Goal: Information Seeking & Learning: Understand process/instructions

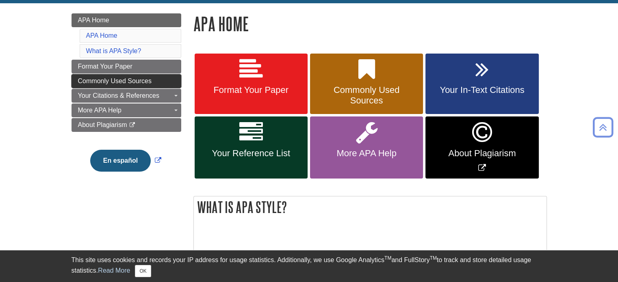
scroll to position [128, 0]
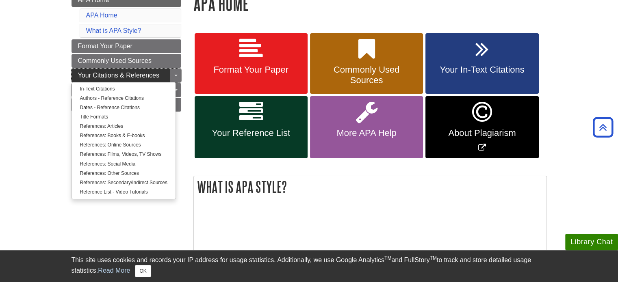
click at [140, 69] on link "Your Citations & References" at bounding box center [126, 76] width 110 height 14
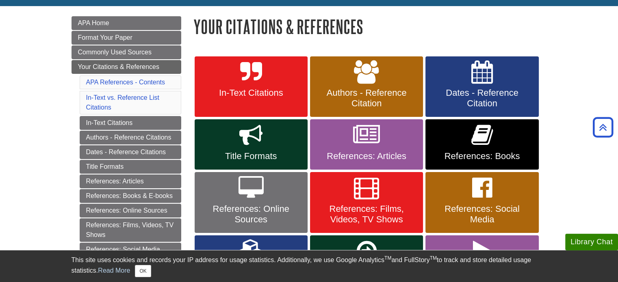
scroll to position [108, 0]
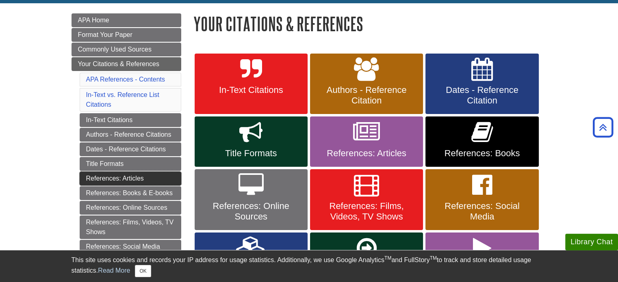
click at [123, 174] on link "References: Articles" at bounding box center [131, 179] width 102 height 14
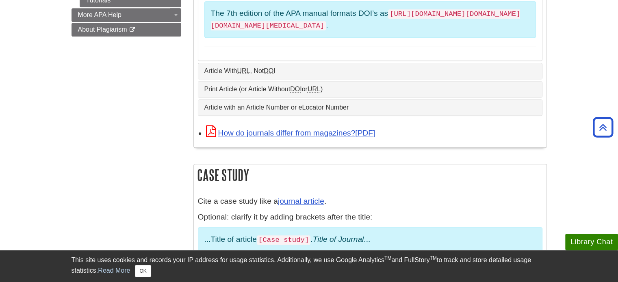
scroll to position [514, 0]
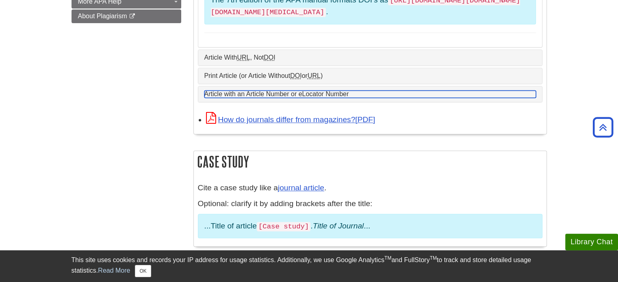
click at [328, 91] on link "Article with an Article Number or eLocator Number" at bounding box center [369, 94] width 331 height 7
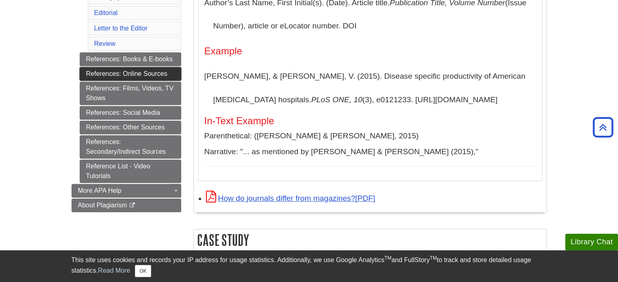
scroll to position [325, 0]
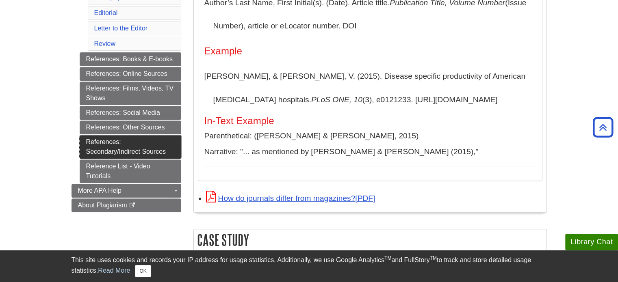
click at [149, 139] on link "References: Secondary/Indirect Sources" at bounding box center [131, 147] width 102 height 24
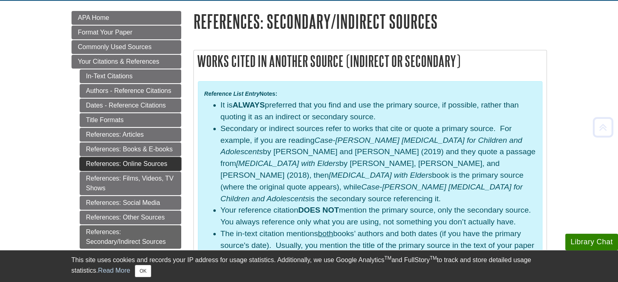
scroll to position [135, 0]
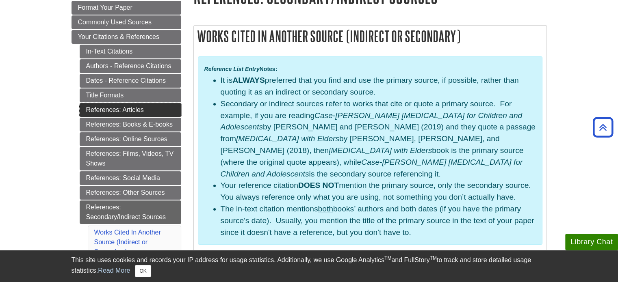
click at [149, 111] on link "References: Articles" at bounding box center [131, 110] width 102 height 14
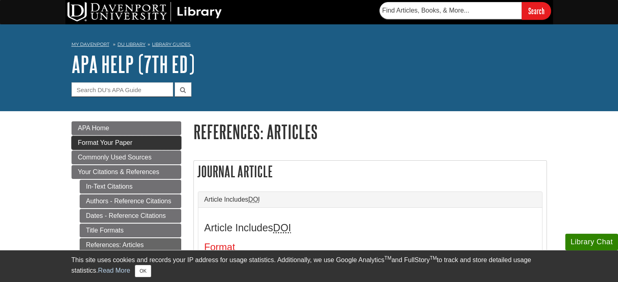
click at [143, 148] on link "Format Your Paper" at bounding box center [126, 143] width 110 height 14
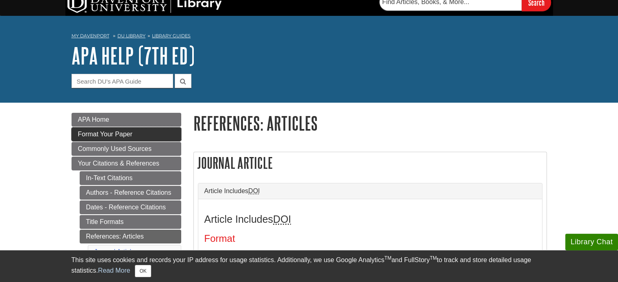
scroll to position [13, 0]
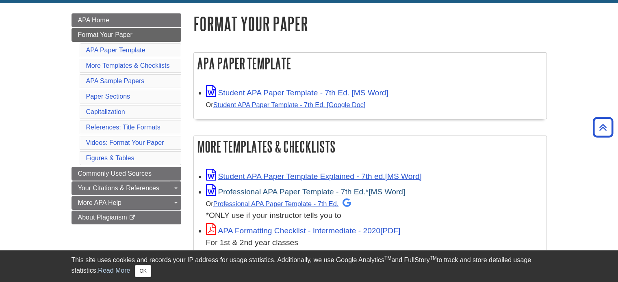
scroll to position [128, 0]
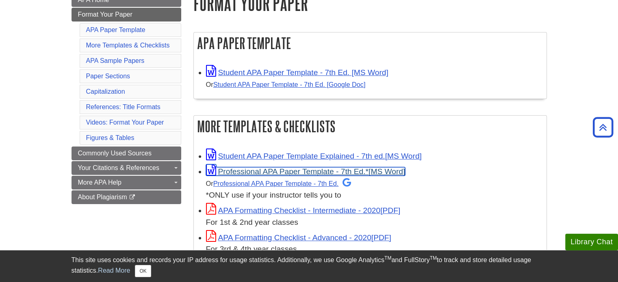
click at [290, 172] on link "Professional APA Paper Template - 7th Ed.*" at bounding box center [305, 171] width 199 height 9
click at [275, 170] on link "Professional APA Paper Template - 7th Ed.*" at bounding box center [305, 171] width 199 height 9
